Goal: Task Accomplishment & Management: Complete application form

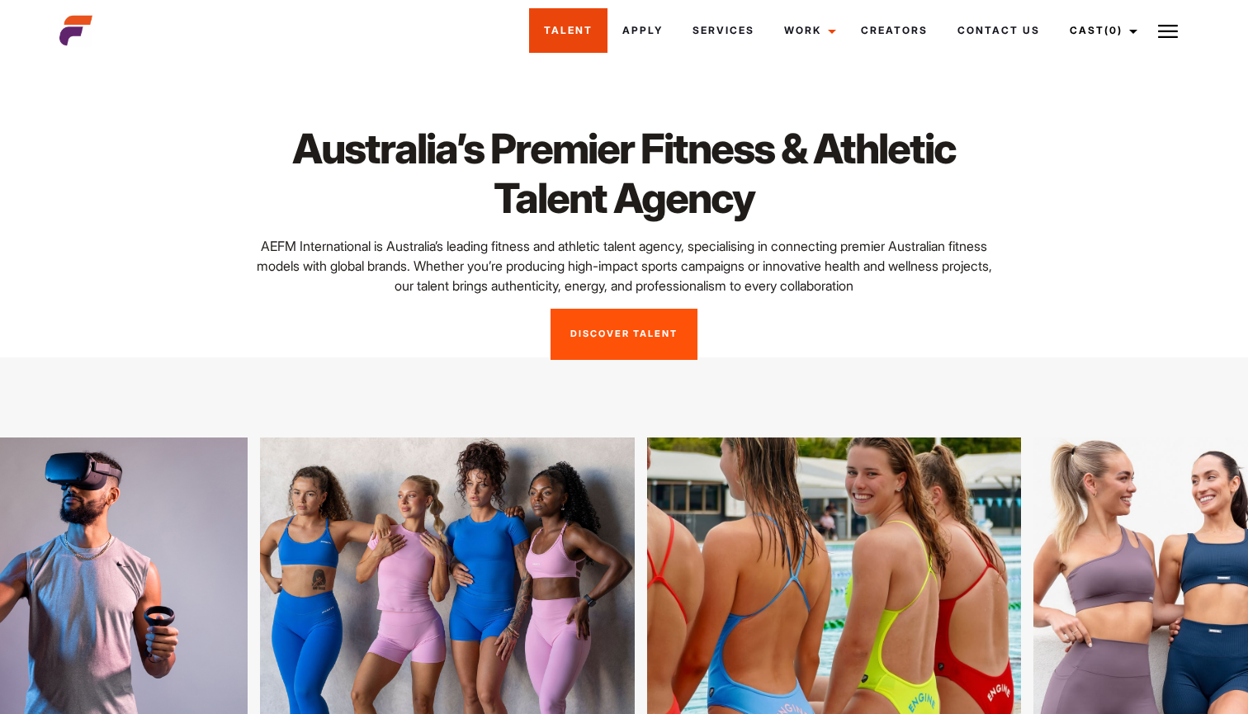
click at [580, 40] on link "Talent" at bounding box center [568, 30] width 78 height 45
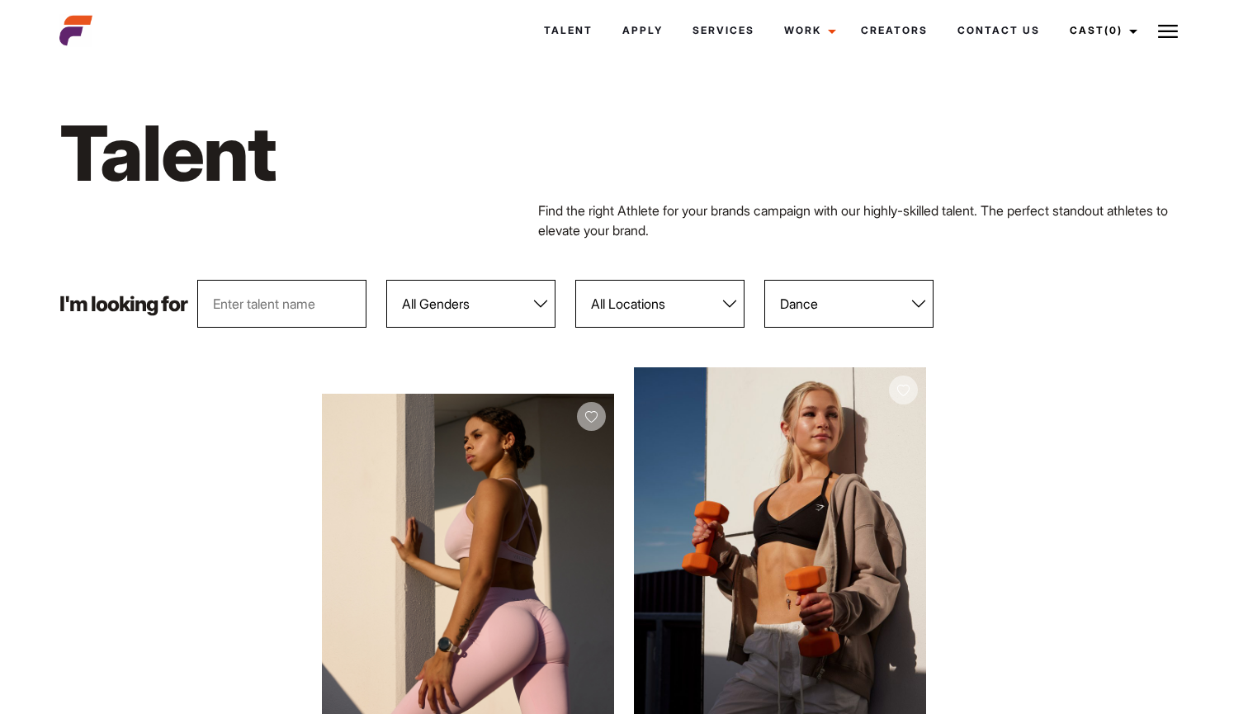
select select "440"
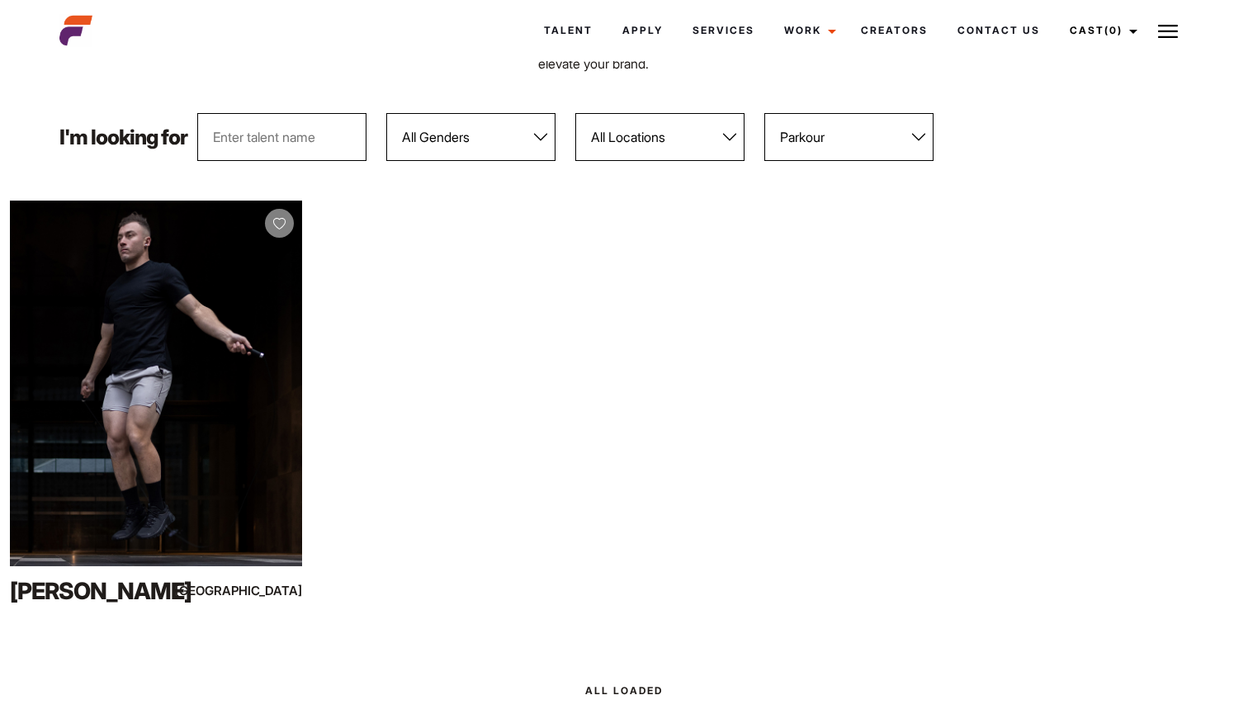
scroll to position [196, 0]
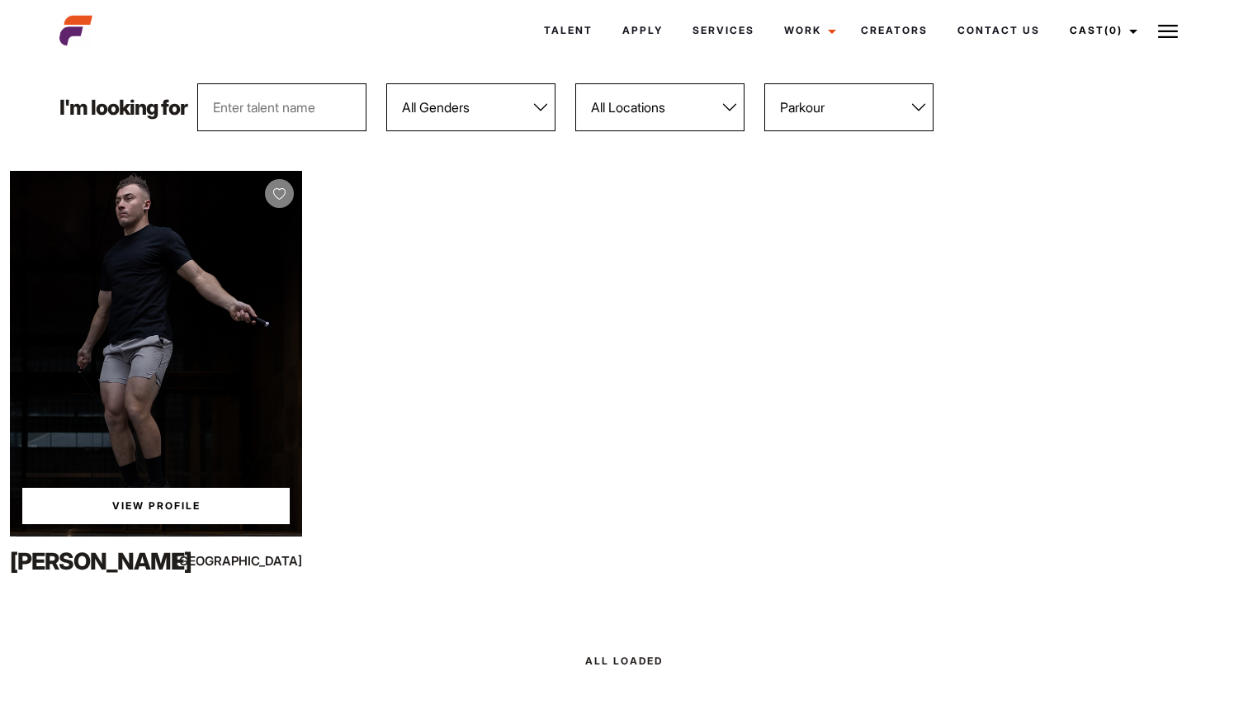
click at [205, 255] on div "View Profile" at bounding box center [156, 354] width 292 height 366
click at [144, 506] on link "View Profile" at bounding box center [155, 506] width 267 height 36
click at [183, 506] on link "View Profile" at bounding box center [155, 506] width 267 height 36
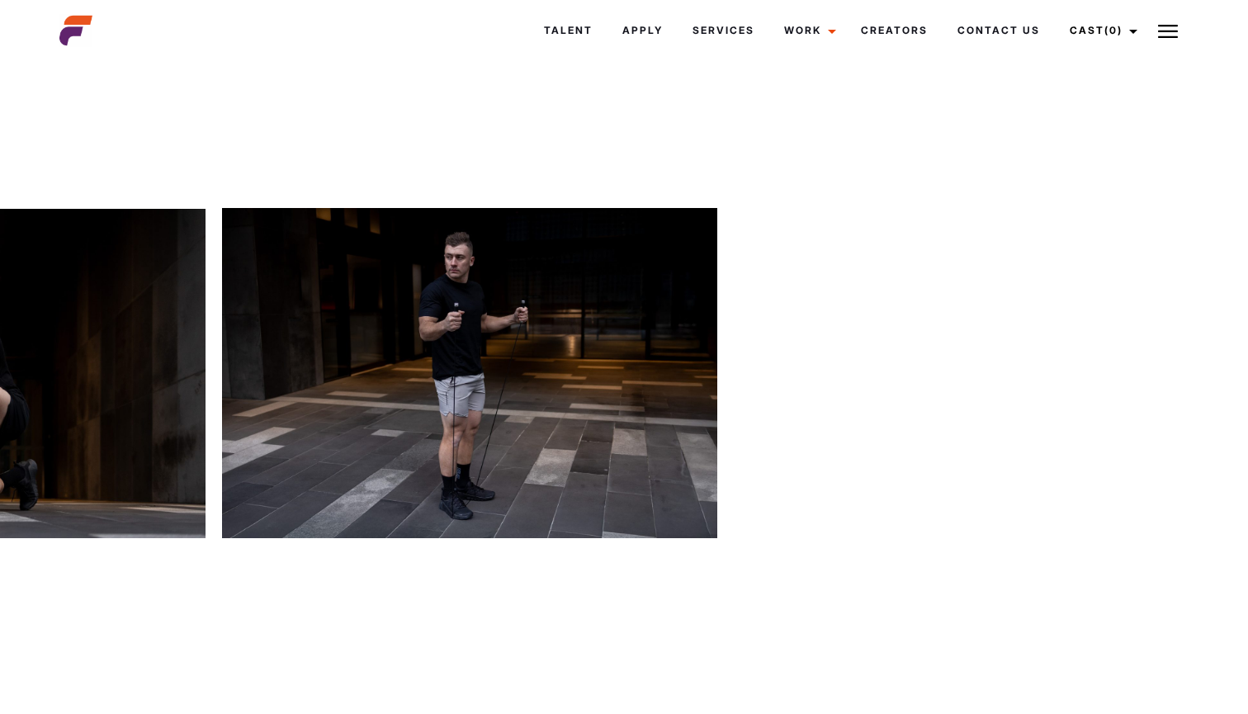
scroll to position [0, 11179]
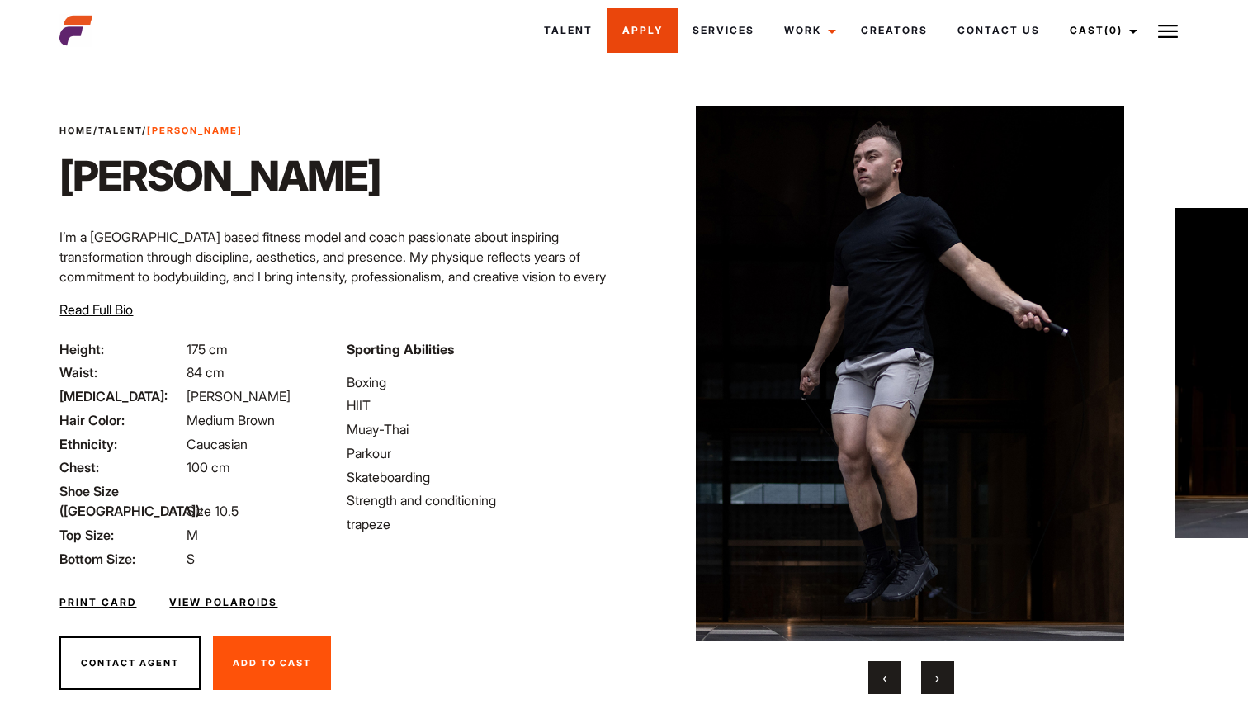
click at [625, 31] on link "Apply" at bounding box center [643, 30] width 70 height 45
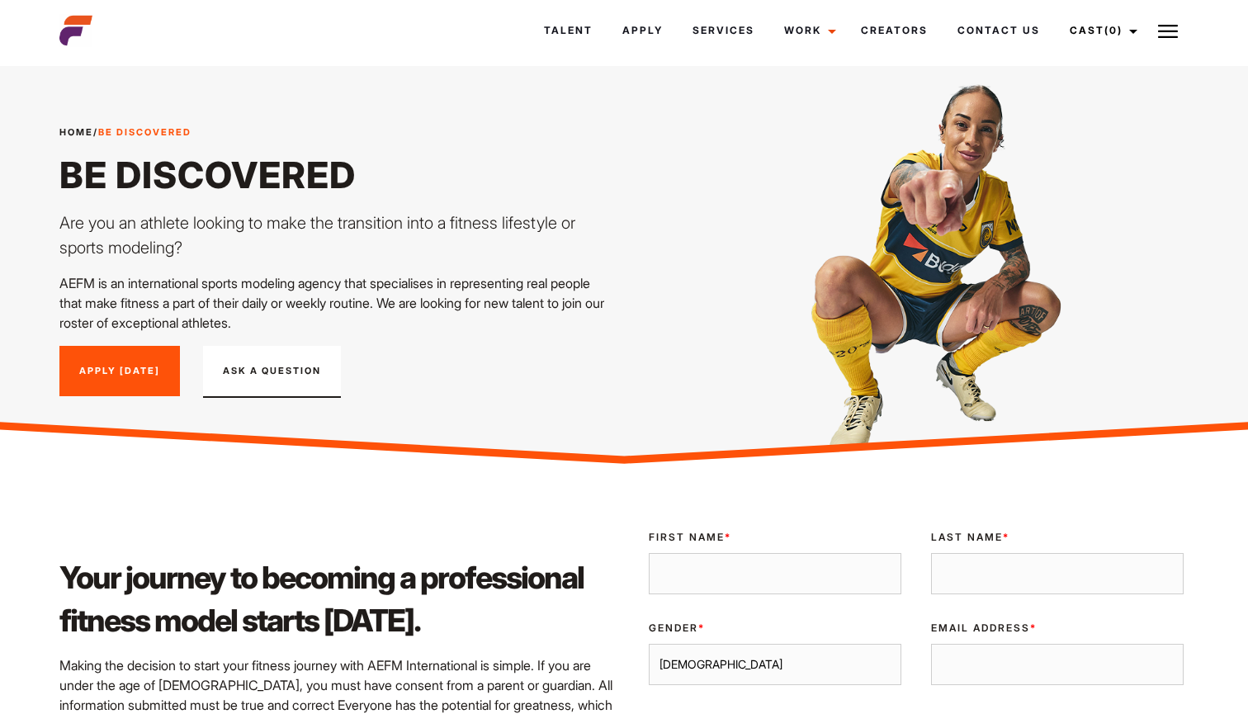
click at [116, 359] on link "Apply Today" at bounding box center [119, 371] width 121 height 51
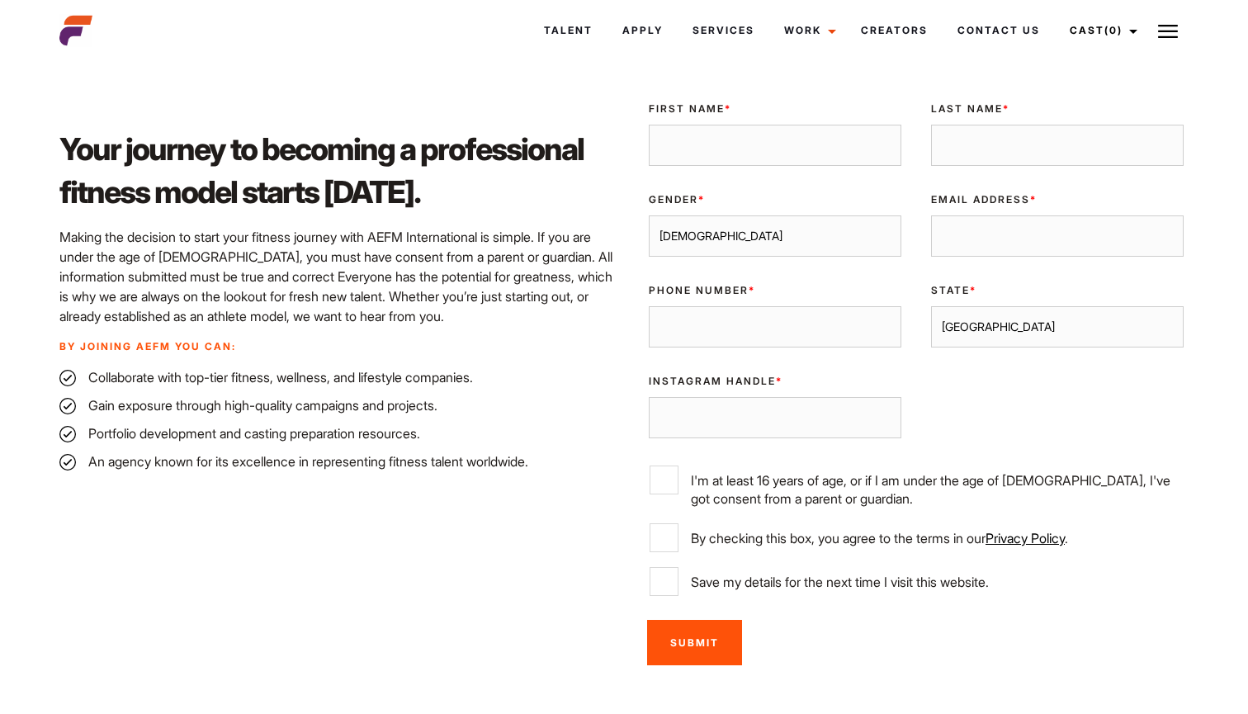
scroll to position [426, 0]
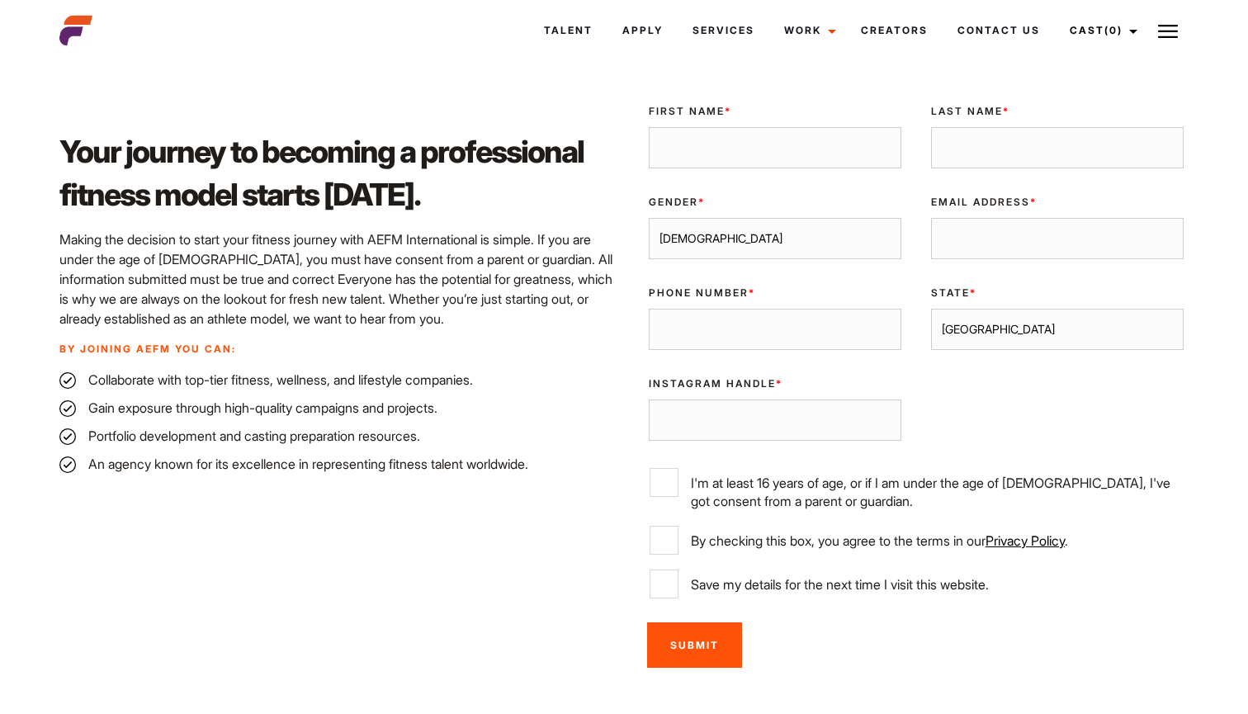
click at [671, 483] on input "I'm at least 16 years of age, or if I am under the age of 18, I've got consent …" at bounding box center [664, 482] width 29 height 29
checkbox input "true"
type input "Mikayla"
type input "Brady"
select select "female"
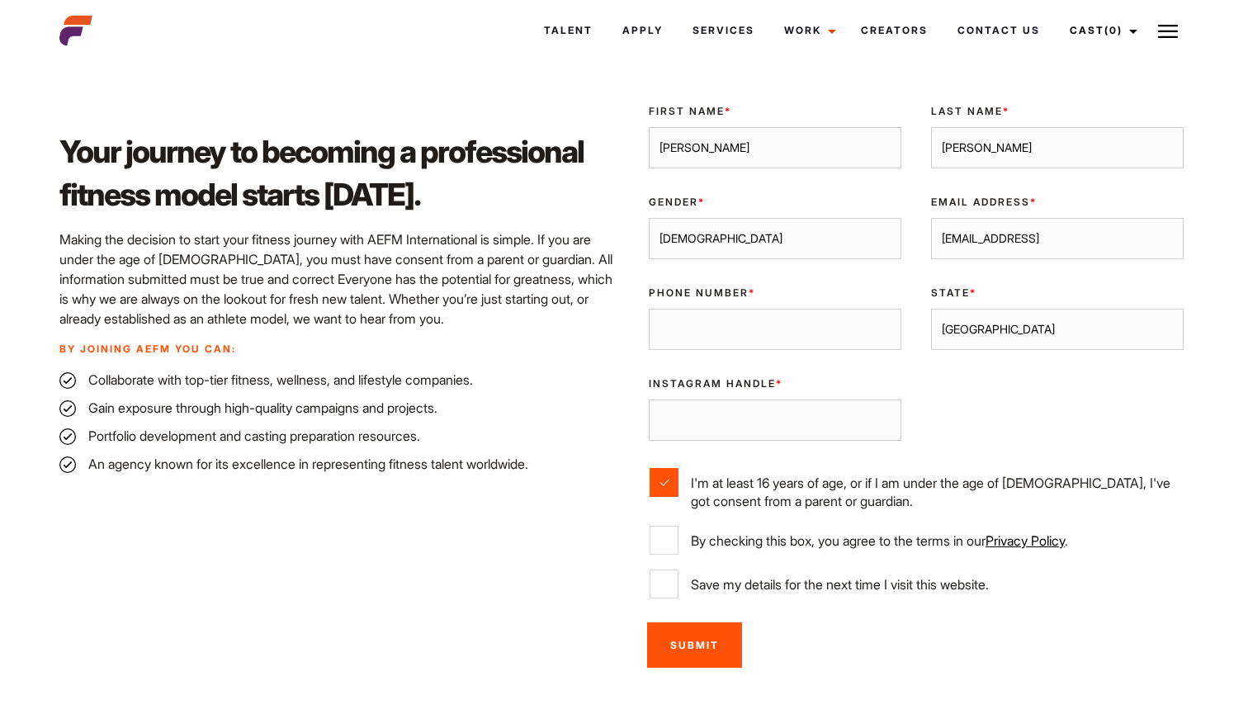
type input "mikaylaabrady@gmail"
type input "0409066267"
click at [660, 418] on input "mikaylaabrady" at bounding box center [775, 420] width 253 height 41
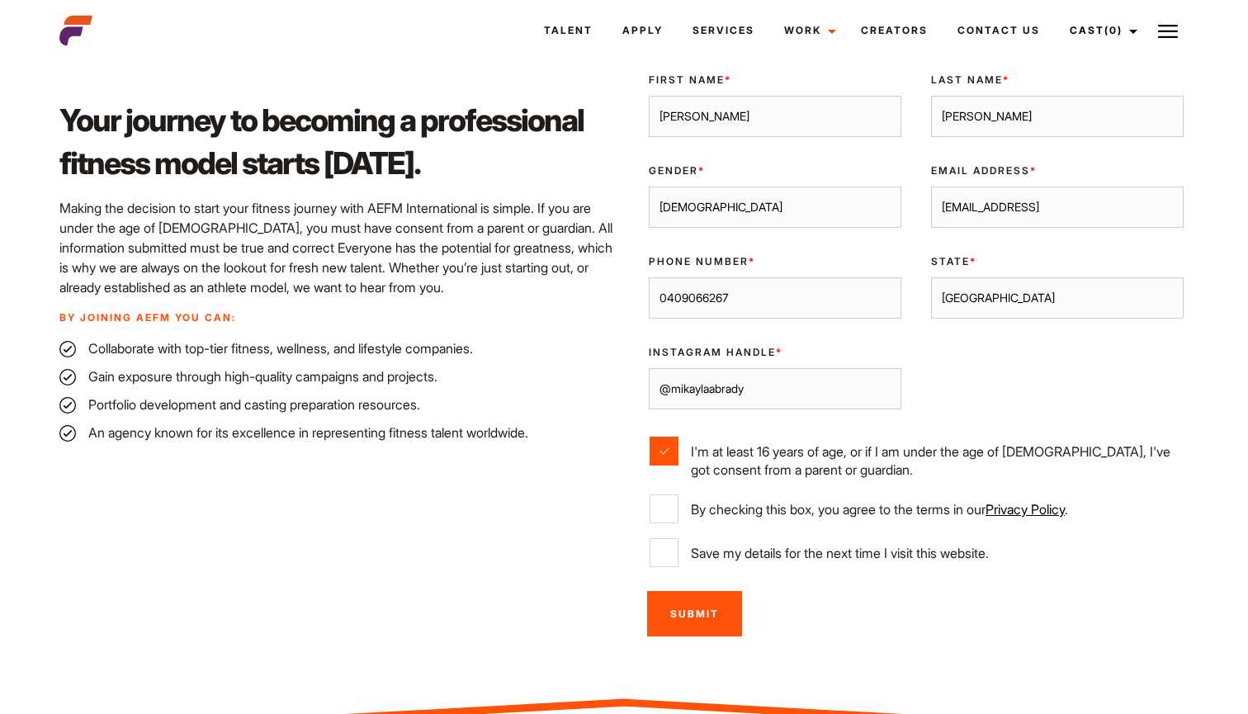
scroll to position [464, 0]
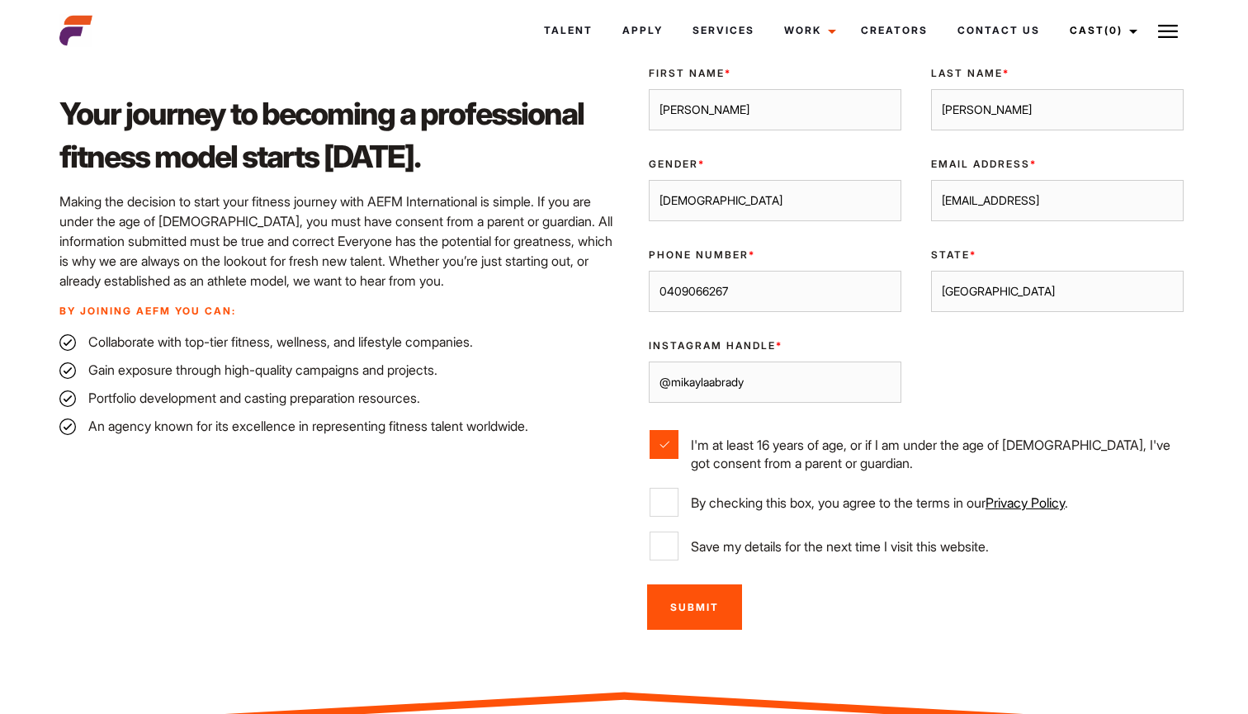
type input "@mikaylaabrady"
click at [655, 499] on input "By checking this box, you agree to the terms in our Privacy Policy ." at bounding box center [664, 502] width 29 height 29
checkbox input "true"
click at [665, 551] on input "Save my details for the next time I visit this website." at bounding box center [664, 546] width 29 height 29
checkbox input "true"
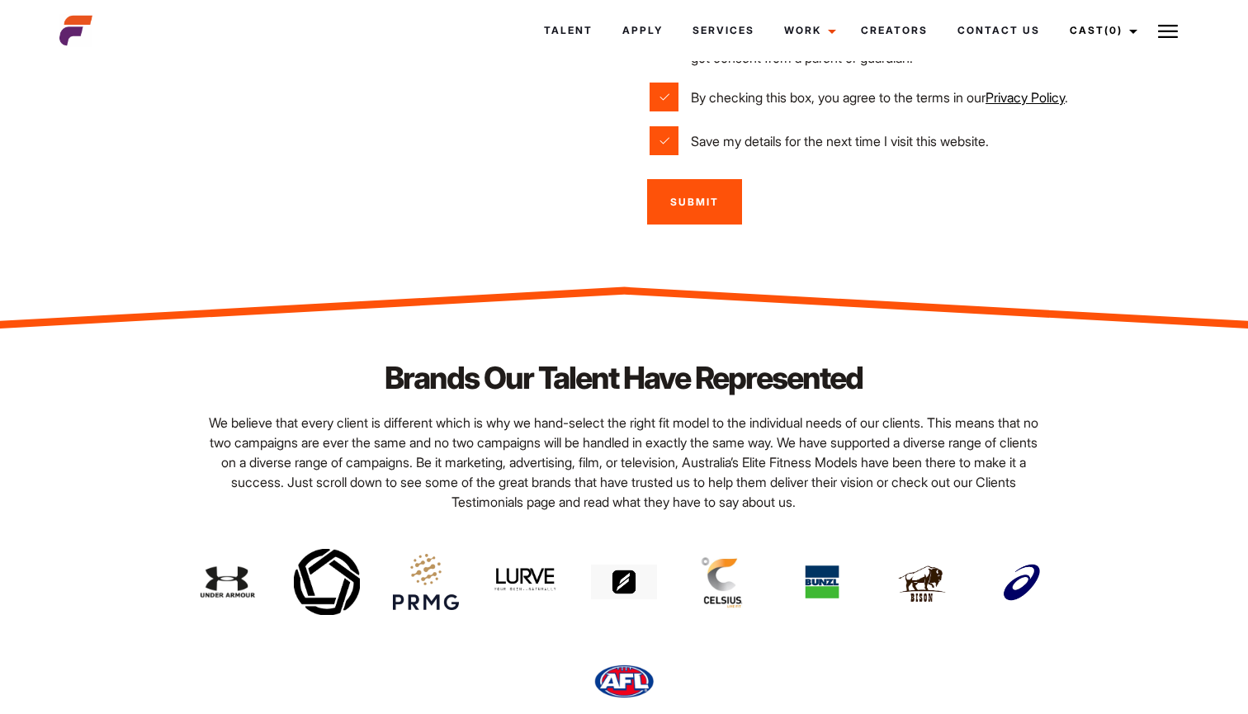
scroll to position [829, 0]
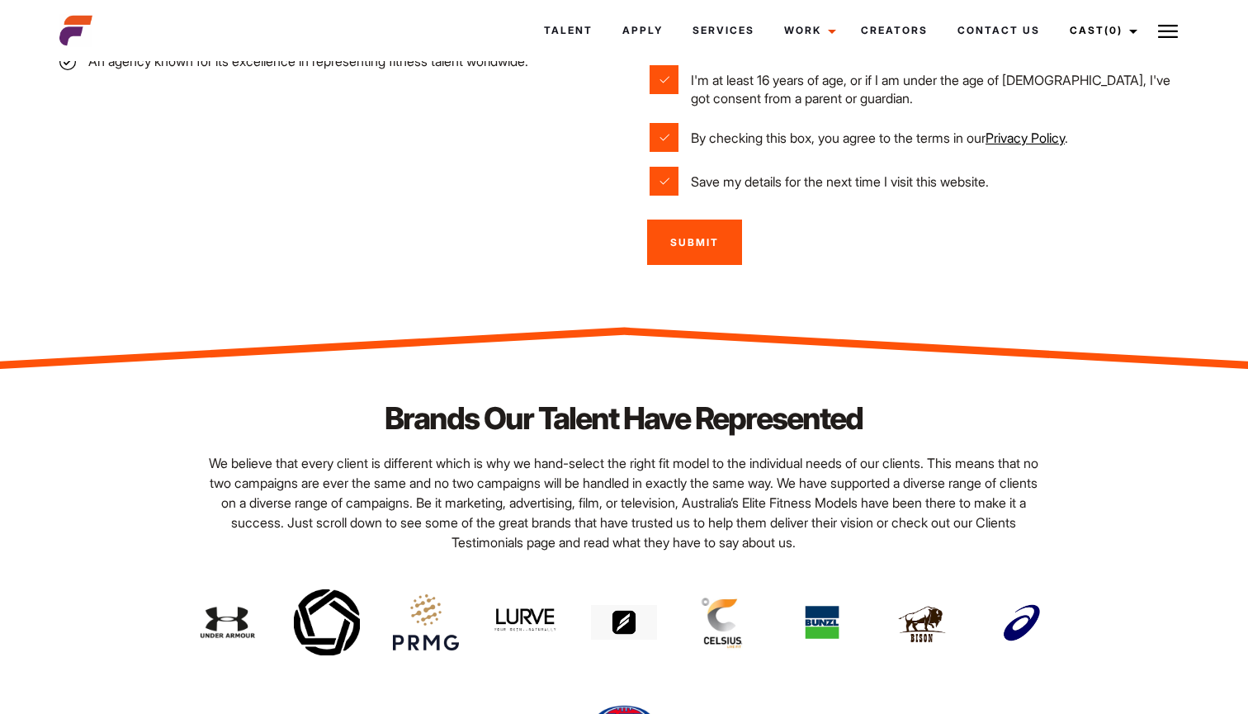
click at [714, 240] on input "Submit" at bounding box center [694, 242] width 95 height 45
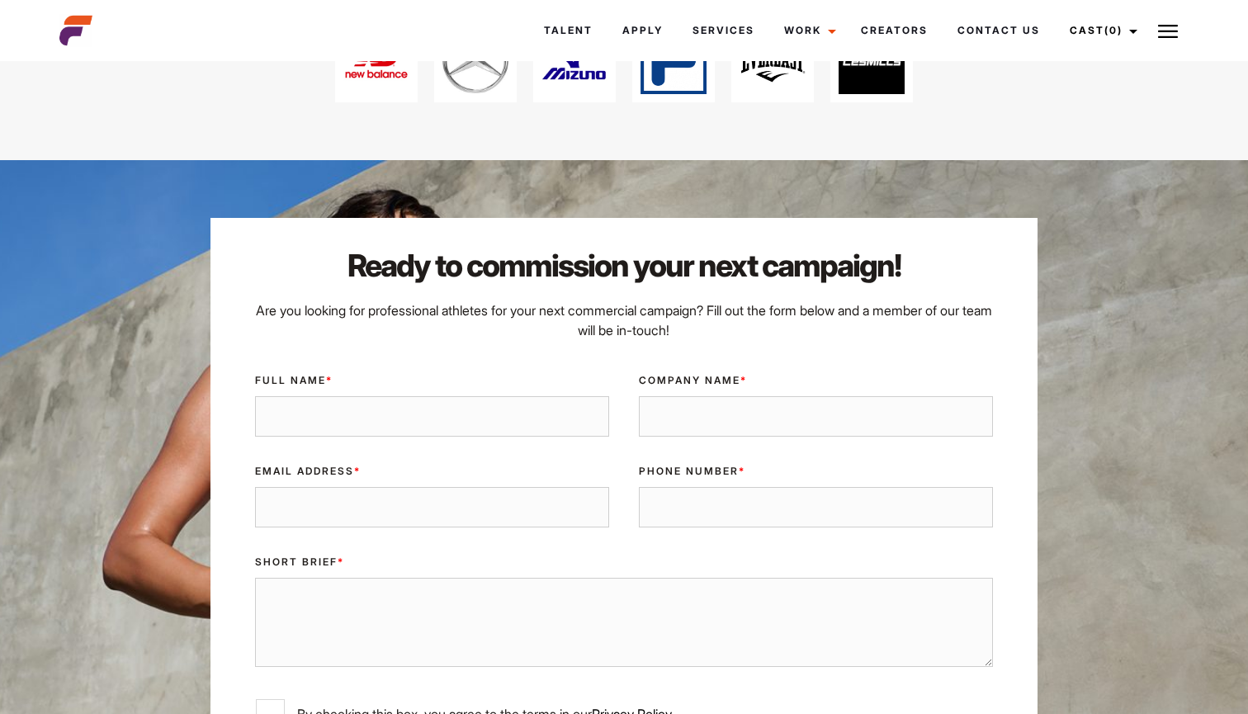
scroll to position [3163, 0]
